Goal: Transaction & Acquisition: Purchase product/service

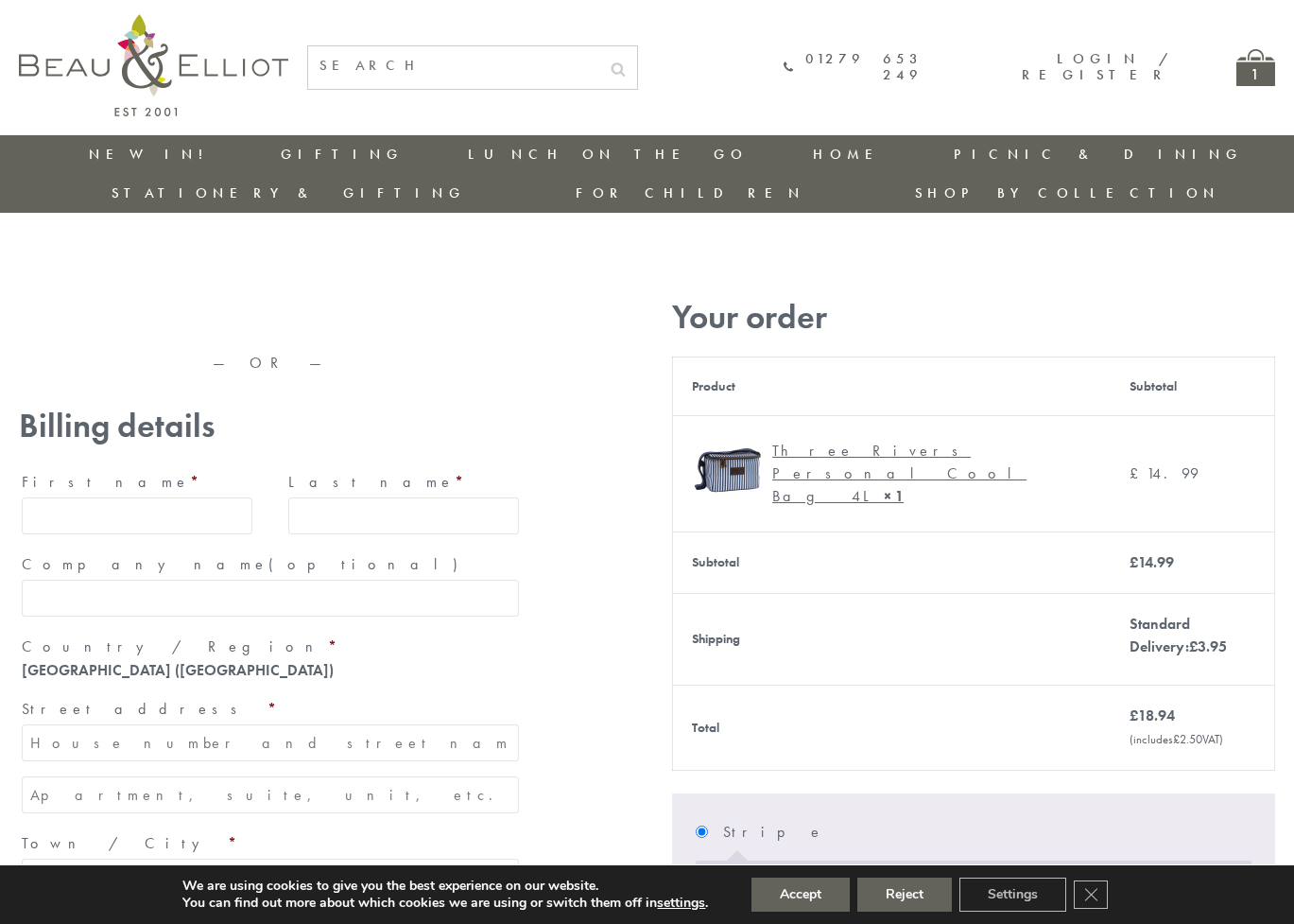
type input "[EMAIL_ADDRESS][DOMAIN_NAME]"
type input "[PERSON_NAME]"
type input "23, [GEOGRAPHIC_DATA], [GEOGRAPHIC_DATA]"
type input "[GEOGRAPHIC_DATA]"
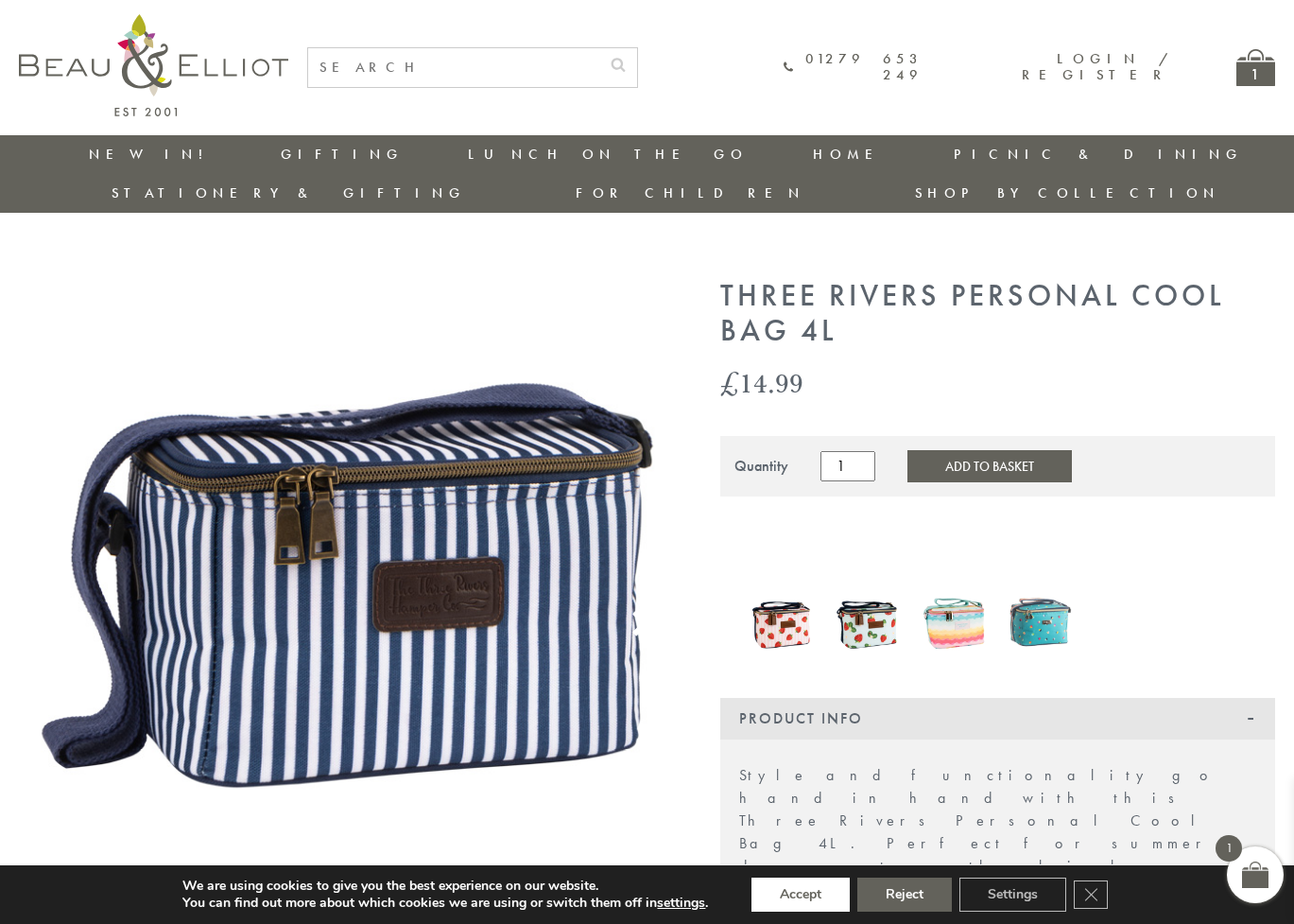
click at [800, 894] on button "Accept" at bounding box center [800, 894] width 99 height 34
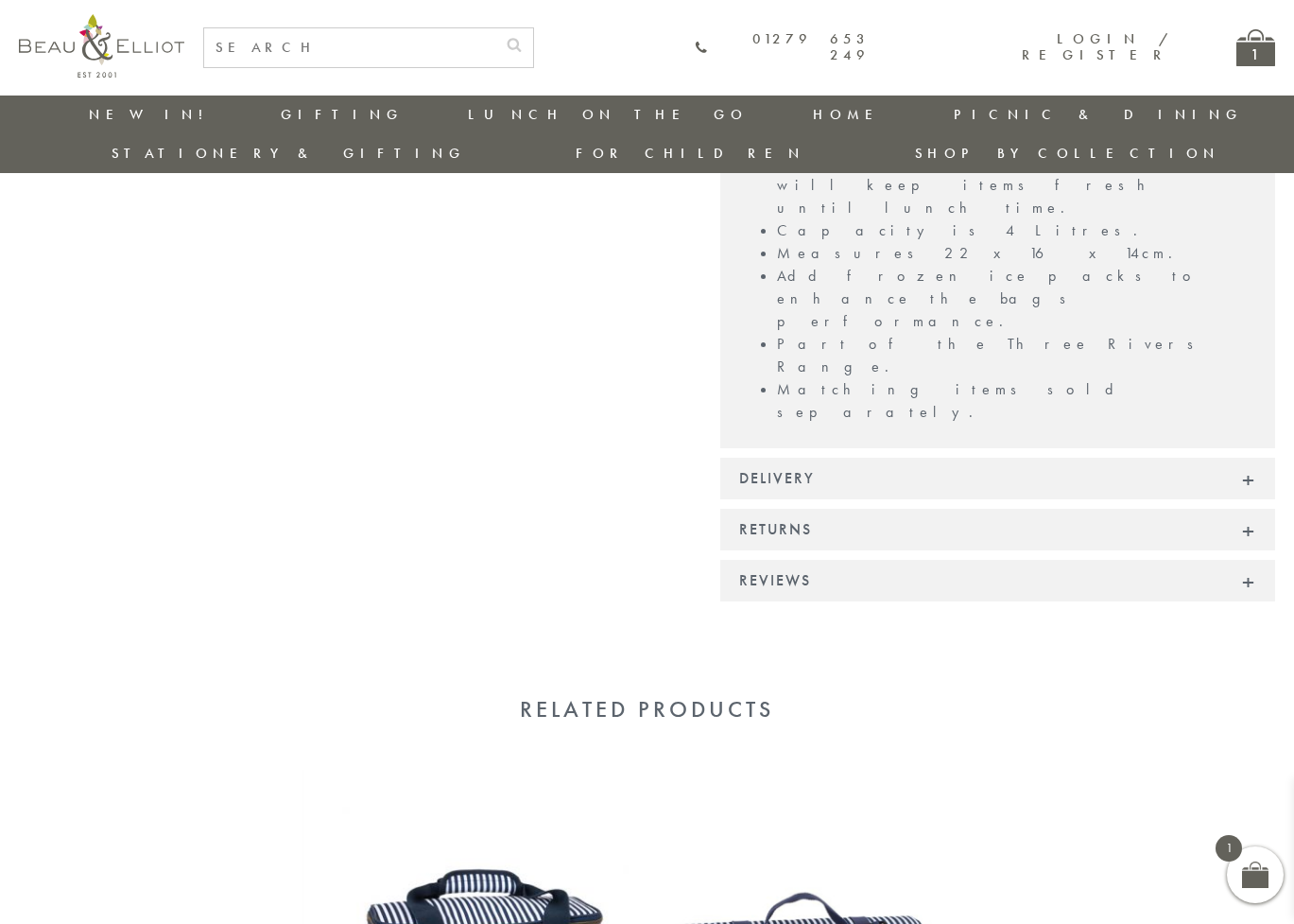
scroll to position [1166, 0]
